Goal: Navigation & Orientation: Find specific page/section

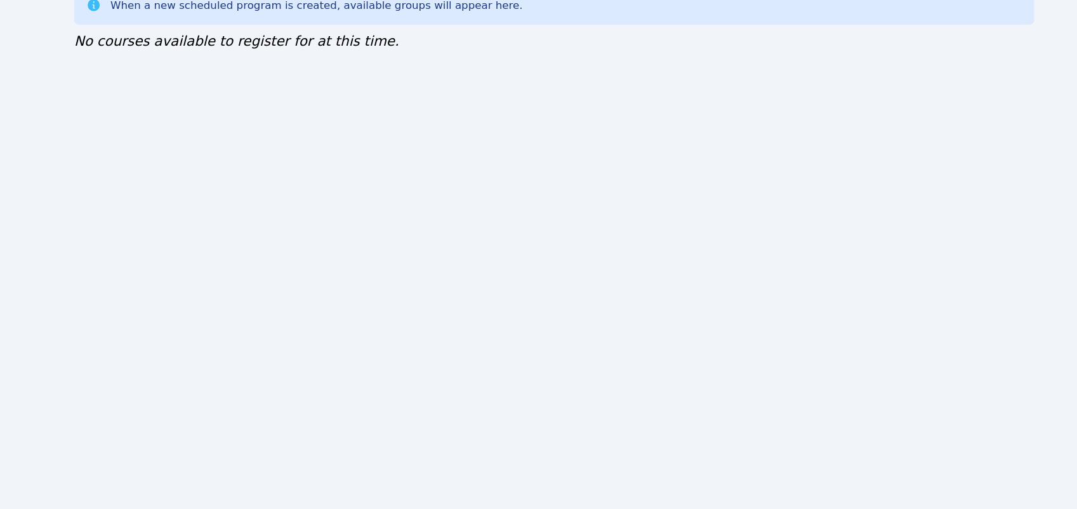
click at [532, 496] on div "Home Sessions Study Groups Students Messages Open user menu Lee'Tayna Hostick O…" at bounding box center [538, 254] width 1077 height 509
click at [533, 501] on div "Home Sessions Study Groups Students Messages Open user menu Lee'Tayna Hostick O…" at bounding box center [538, 254] width 1077 height 509
click at [534, 500] on div "Home Sessions Study Groups Students Messages Open user menu Lee'Tayna Hostick O…" at bounding box center [538, 254] width 1077 height 509
click at [534, 498] on div "Home Sessions Study Groups Students Messages Open user menu Lee'Tayna Hostick O…" at bounding box center [538, 254] width 1077 height 509
click at [534, 500] on div "Home Sessions Study Groups Students Messages Open user menu Lee'Tayna Hostick O…" at bounding box center [538, 254] width 1077 height 509
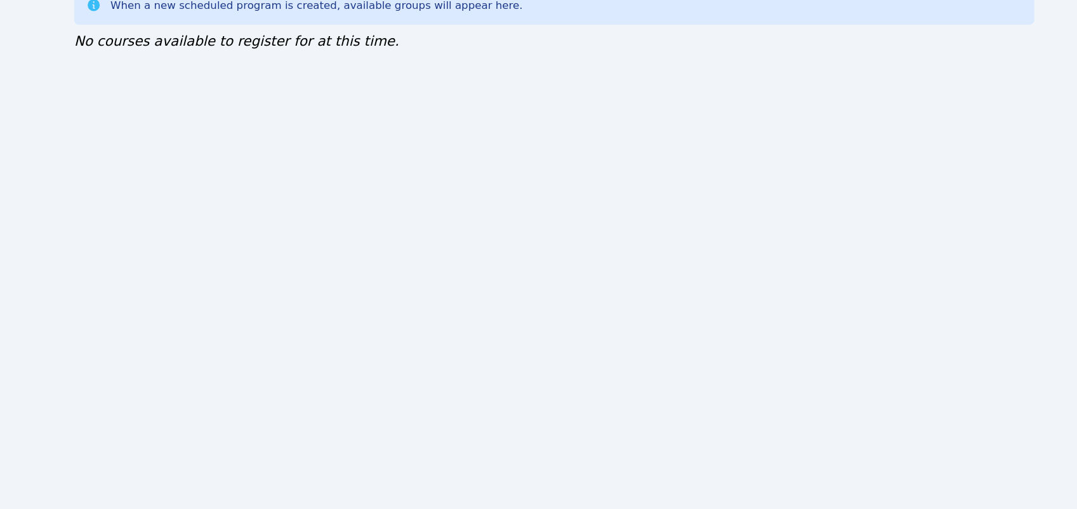
click at [531, 498] on div "Home Sessions Study Groups Students Messages Open user menu Lee'Tayna Hostick O…" at bounding box center [538, 254] width 1077 height 509
click at [533, 499] on div "Home Sessions Study Groups Students Messages Open user menu Lee'Tayna Hostick O…" at bounding box center [538, 254] width 1077 height 509
click at [534, 498] on div "Home Sessions Study Groups Students Messages Open user menu [PERSON_NAME]'[PERS…" at bounding box center [538, 254] width 1077 height 509
click at [531, 498] on div "Home Sessions Study Groups Students Messages Open user menu [PERSON_NAME]'[PERS…" at bounding box center [538, 254] width 1077 height 509
click at [534, 498] on div "Home Sessions Study Groups Students Messages Open user menu [PERSON_NAME]'[PERS…" at bounding box center [538, 254] width 1077 height 509
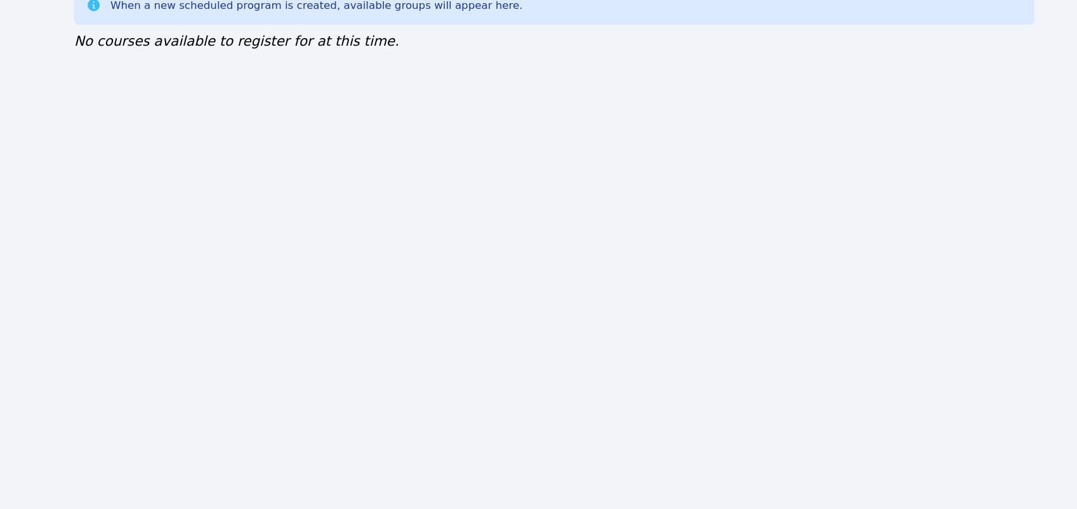
click at [531, 498] on div "Home Sessions Study Groups Students Messages Open user menu [PERSON_NAME]'[PERS…" at bounding box center [538, 254] width 1077 height 509
click at [534, 508] on div "Home Sessions Study Groups Students Messages Open user menu [PERSON_NAME]'[PERS…" at bounding box center [538, 254] width 1077 height 509
click at [73, 265] on div "Home Sessions Study Groups Students Messages Open user menu [PERSON_NAME]'[PERS…" at bounding box center [538, 254] width 1077 height 509
click at [81, 106] on div "Home Sessions Study Groups Students Messages Open user menu [PERSON_NAME]'[PERS…" at bounding box center [538, 254] width 1077 height 509
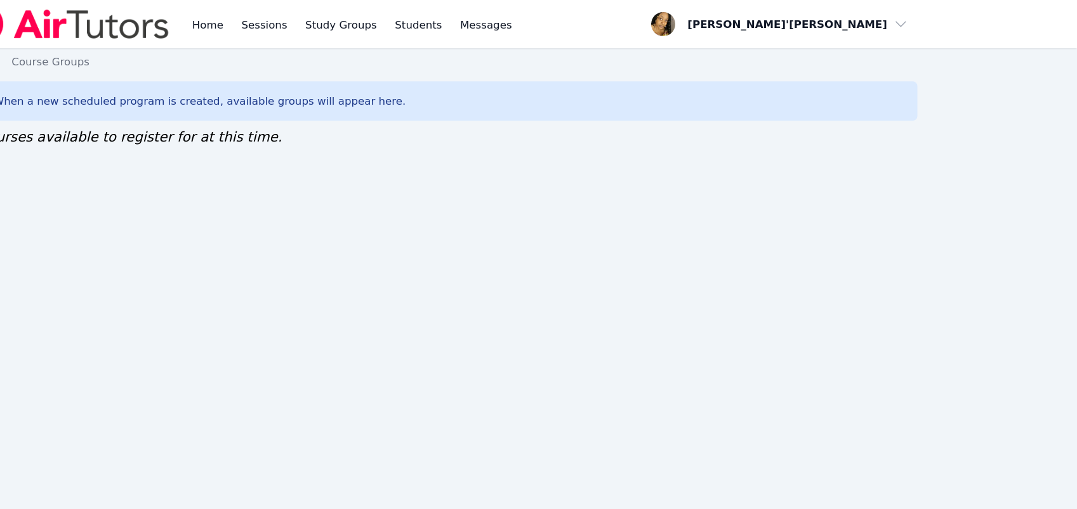
click at [181, 4] on img at bounding box center [225, 21] width 180 height 36
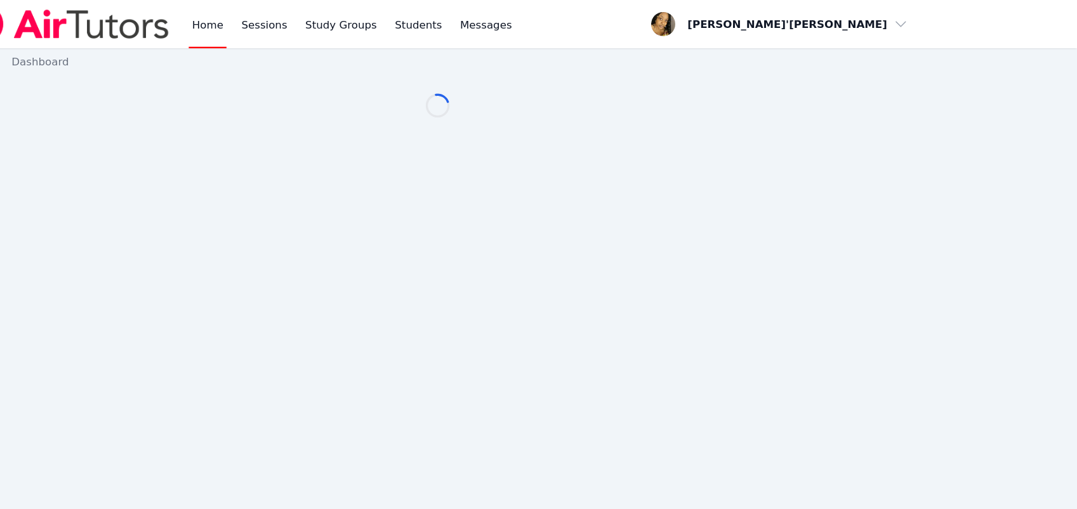
click at [646, 7] on div "Home Sessions Study Groups Students Messages Open user menu [PERSON_NAME]'[PERS…" at bounding box center [539, 20] width 808 height 41
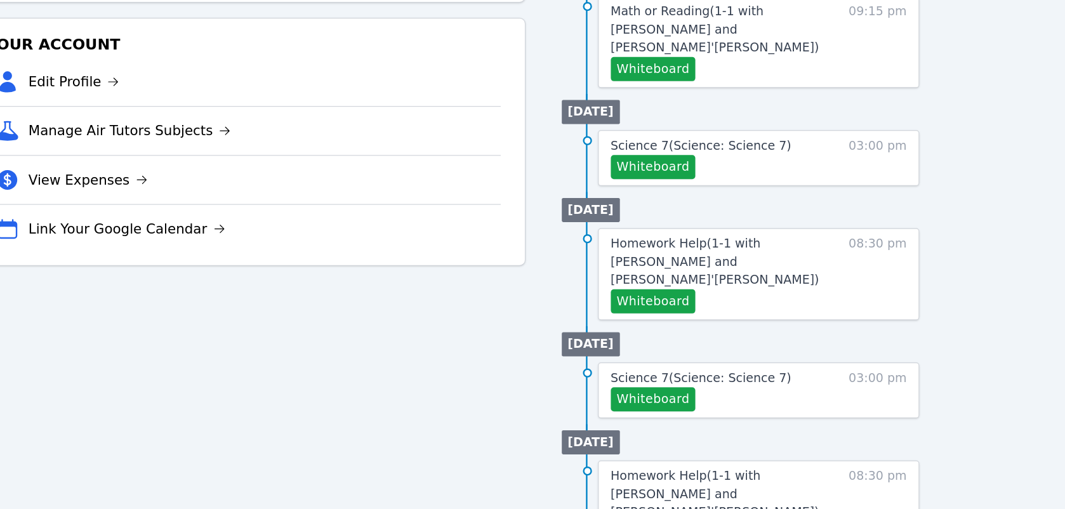
scroll to position [568, 0]
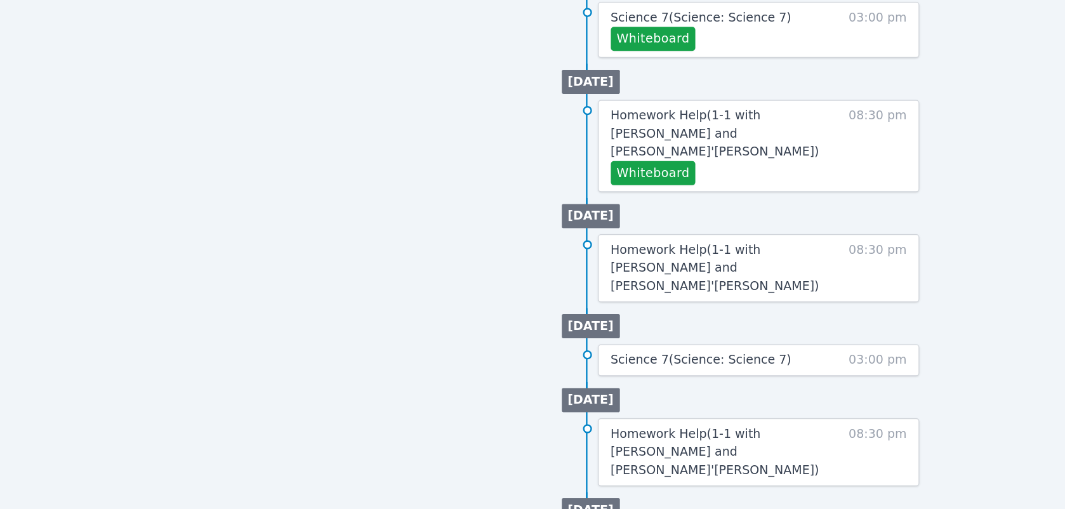
click at [618, 322] on div "Tutoring Opportunities Requested Sessions (0) Study Group Replacements (0) View…" at bounding box center [532, 79] width 799 height 1017
click at [618, 311] on div "Tutoring Opportunities Requested Sessions (0) Study Group Replacements (0) View…" at bounding box center [532, 79] width 799 height 1017
click at [617, 303] on div "Tutoring Opportunities Requested Sessions (0) Study Group Replacements (0) View…" at bounding box center [532, 79] width 799 height 1017
click at [994, 83] on div "Home Sessions Study Groups Students Messages Open user menu [PERSON_NAME]'[PERS…" at bounding box center [532, 22] width 1065 height 1181
click at [165, 357] on div "Tutoring Opportunities Requested Sessions (0) Study Group Replacements (0) View…" at bounding box center [366, 79] width 467 height 1017
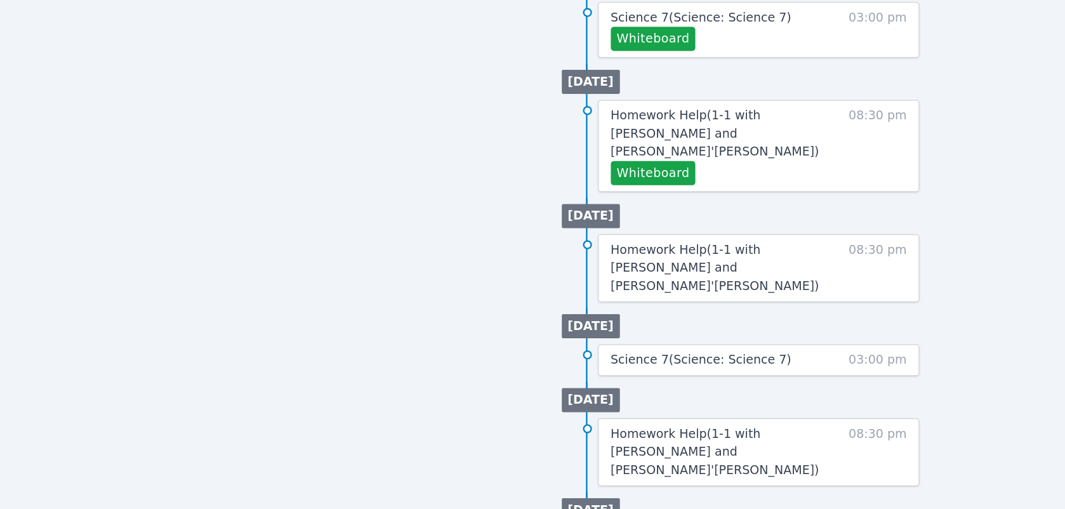
click at [168, 89] on div "Tutoring Opportunities Requested Sessions (0) Study Group Replacements (0) View…" at bounding box center [366, 79] width 467 height 1017
click at [167, 102] on div "Tutoring Opportunities Requested Sessions (0) Study Group Replacements (0) View…" at bounding box center [366, 79] width 467 height 1017
click at [166, 107] on div "Tutoring Opportunities Requested Sessions (0) Study Group Replacements (0) View…" at bounding box center [366, 79] width 467 height 1017
